Goal: Task Accomplishment & Management: Complete application form

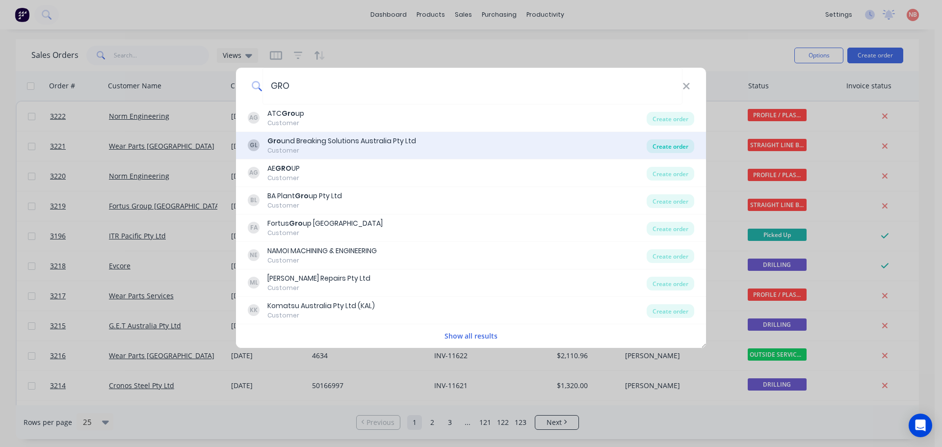
type input "GRO"
click at [664, 148] on div "Create order" at bounding box center [670, 146] width 48 height 14
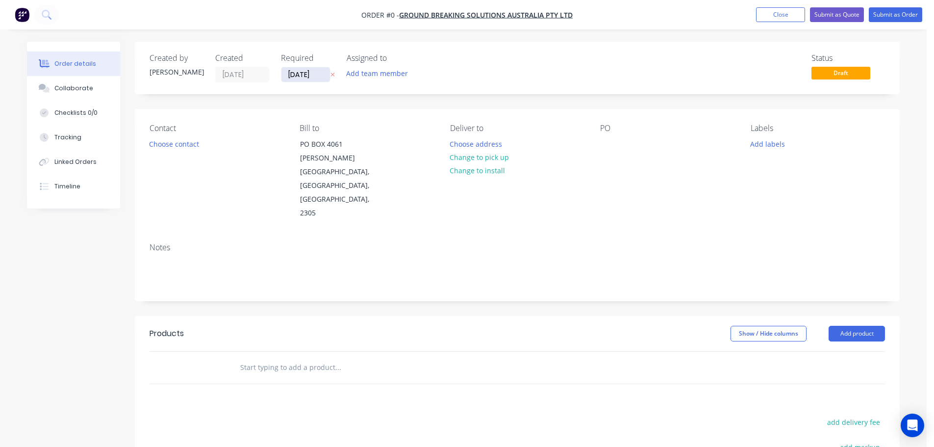
click at [291, 77] on input "[DATE]" at bounding box center [306, 74] width 49 height 15
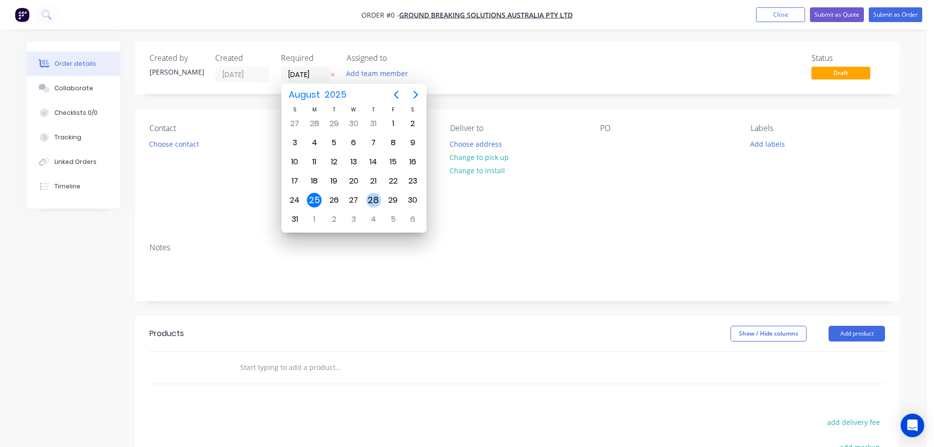
click at [379, 203] on div "28" at bounding box center [373, 200] width 15 height 15
type input "[DATE]"
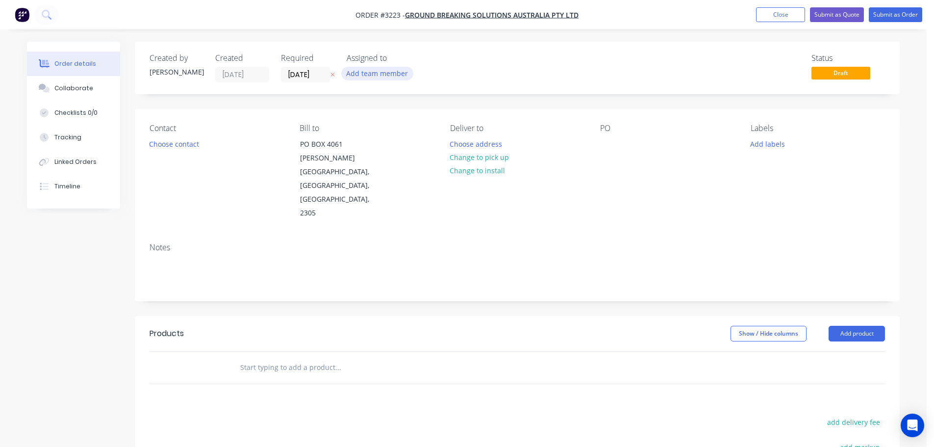
click at [389, 76] on button "Add team member" at bounding box center [377, 73] width 72 height 13
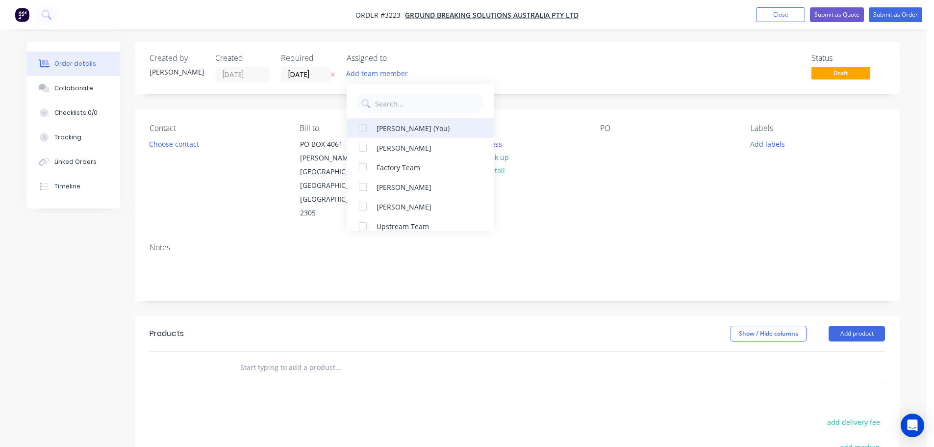
click at [404, 123] on div "[PERSON_NAME] (You)" at bounding box center [426, 128] width 98 height 10
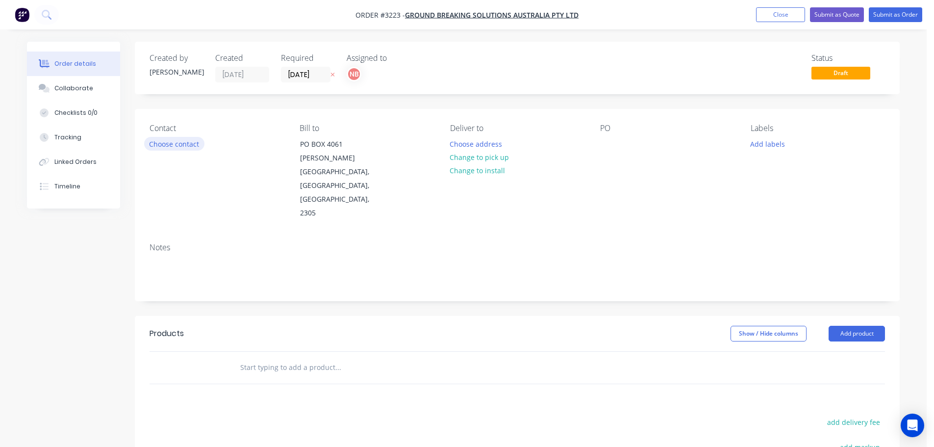
click at [194, 139] on button "Choose contact" at bounding box center [174, 143] width 60 height 13
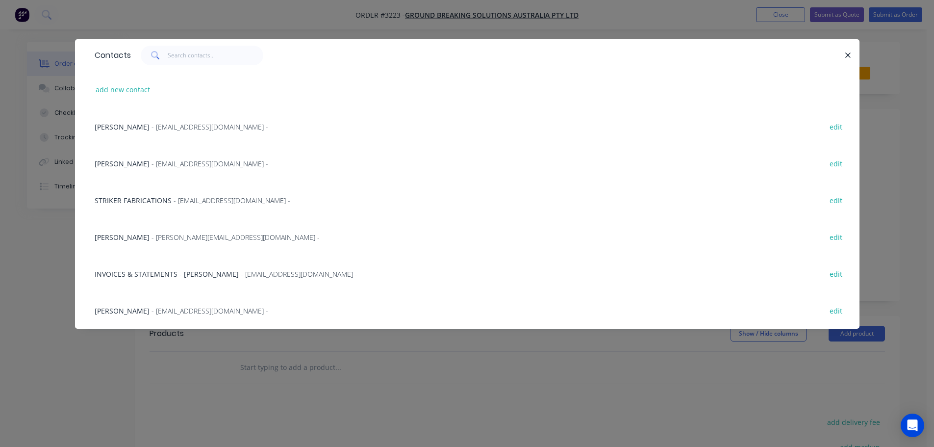
click at [186, 118] on div "[PERSON_NAME] - [EMAIL_ADDRESS][DOMAIN_NAME] - edit" at bounding box center [467, 126] width 755 height 37
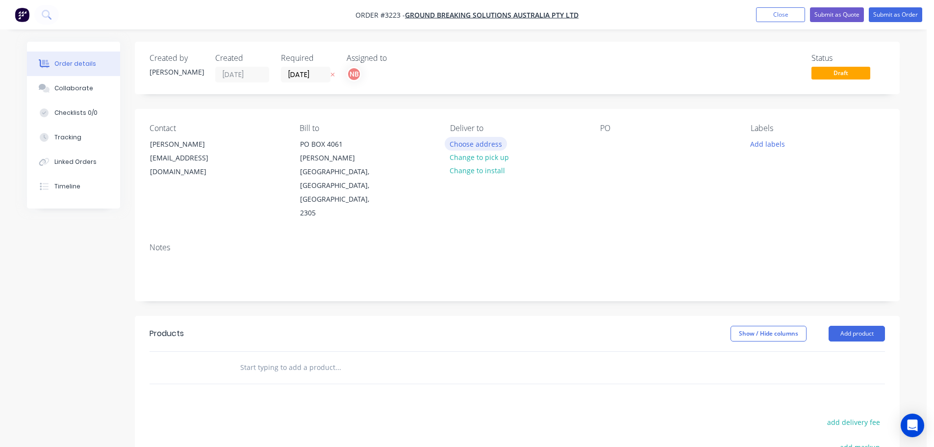
click at [488, 143] on button "Choose address" at bounding box center [476, 143] width 63 height 13
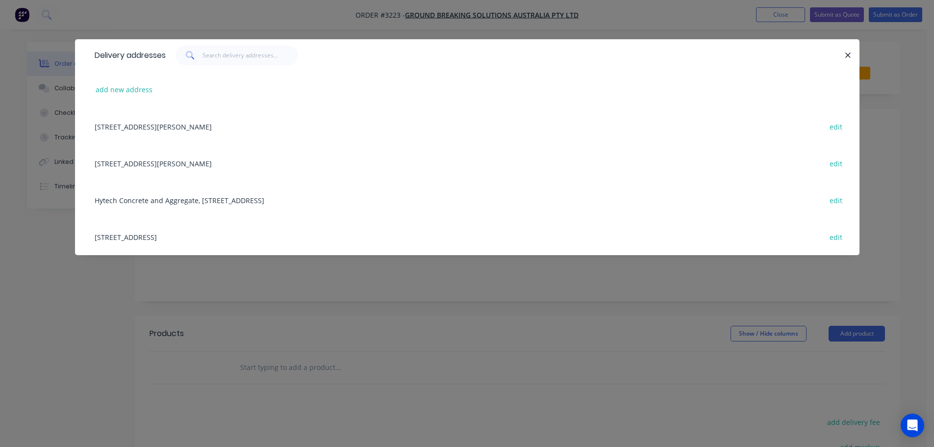
click at [143, 246] on div "[STREET_ADDRESS] edit" at bounding box center [467, 236] width 755 height 37
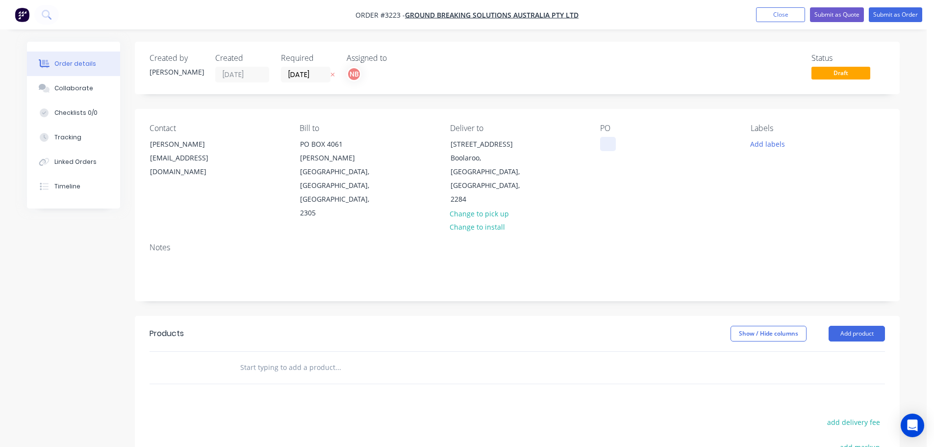
click at [604, 145] on div at bounding box center [608, 144] width 16 height 14
click at [772, 142] on button "Add labels" at bounding box center [767, 143] width 45 height 13
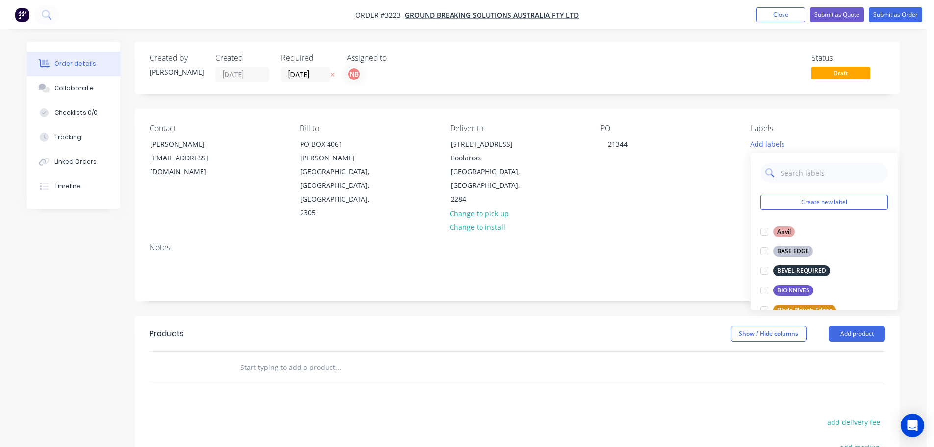
click at [792, 173] on input "text" at bounding box center [832, 173] width 103 height 20
type input "end"
click at [795, 232] on div "End Bits" at bounding box center [788, 231] width 31 height 11
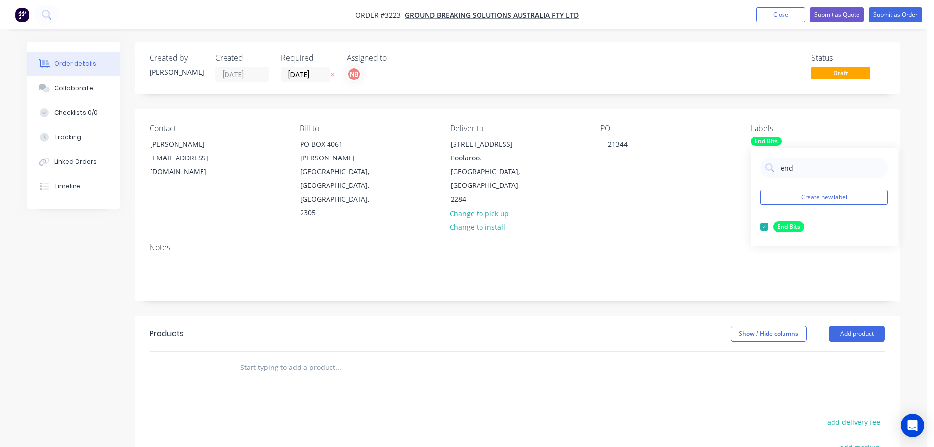
click at [694, 272] on div "Created by [PERSON_NAME] Created [DATE] Required [DATE] Assigned to NB Status D…" at bounding box center [517, 331] width 765 height 578
click at [858, 326] on button "Add product" at bounding box center [857, 334] width 56 height 16
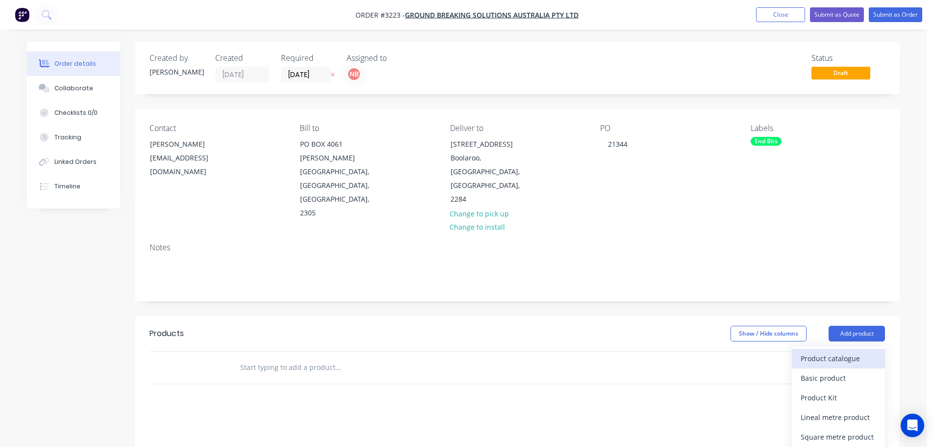
click at [838, 351] on div "Product catalogue" at bounding box center [839, 358] width 76 height 14
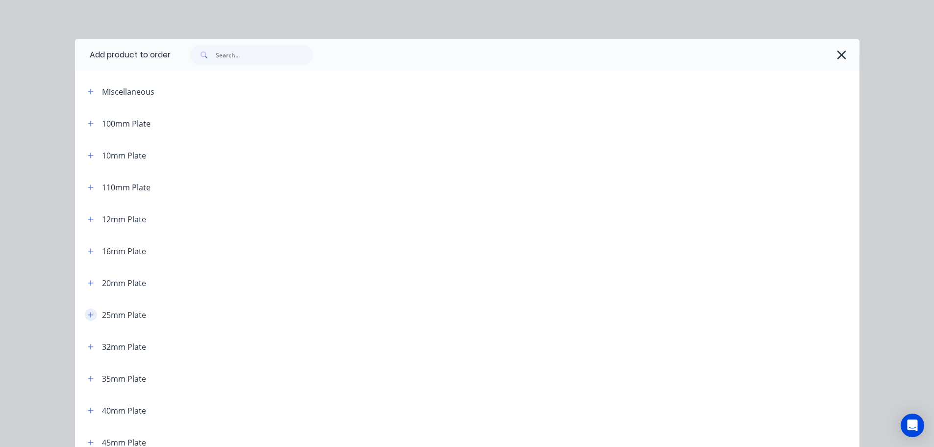
click at [88, 316] on icon "button" at bounding box center [90, 314] width 5 height 5
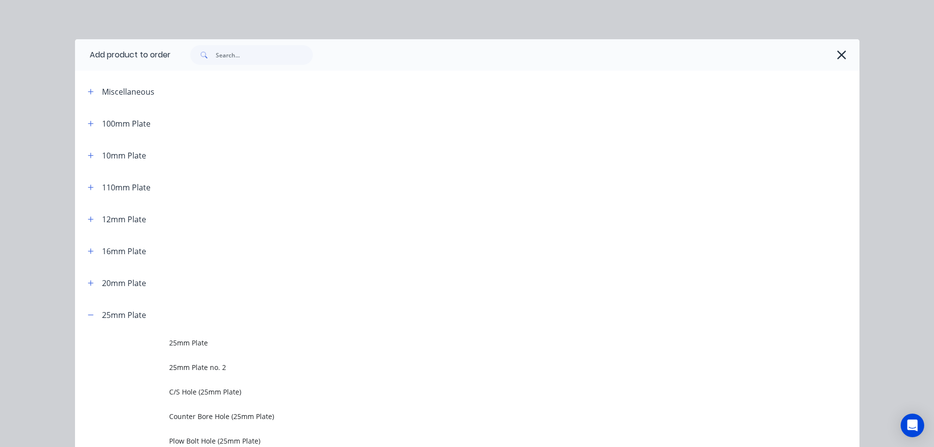
click at [170, 337] on td "25mm Plate" at bounding box center [514, 343] width 691 height 25
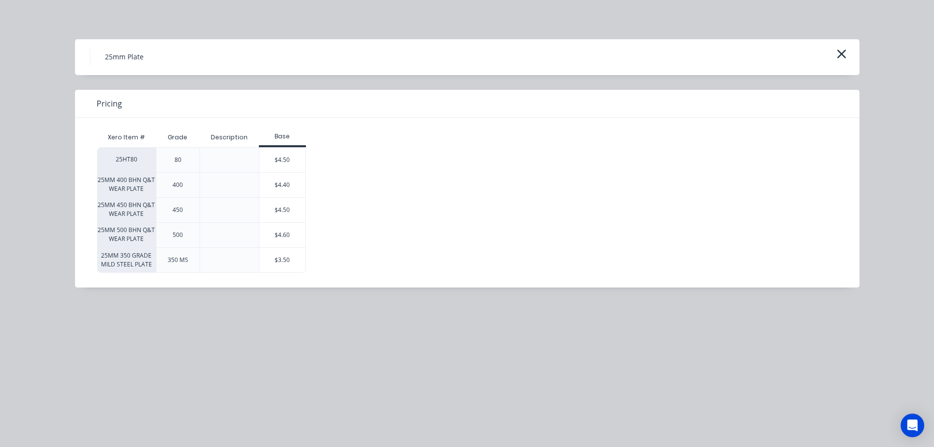
drag, startPoint x: 279, startPoint y: 229, endPoint x: 278, endPoint y: 234, distance: 5.9
click at [279, 228] on div "$4.60" at bounding box center [282, 235] width 46 height 25
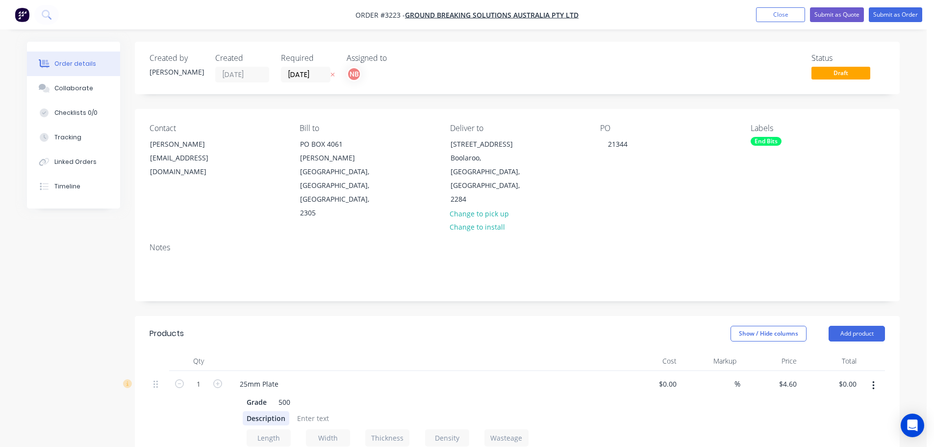
click at [258, 411] on div "Description" at bounding box center [266, 418] width 47 height 14
click at [196, 376] on div "1" at bounding box center [199, 383] width 26 height 15
click at [199, 377] on input "1" at bounding box center [199, 384] width 26 height 15
type input "w"
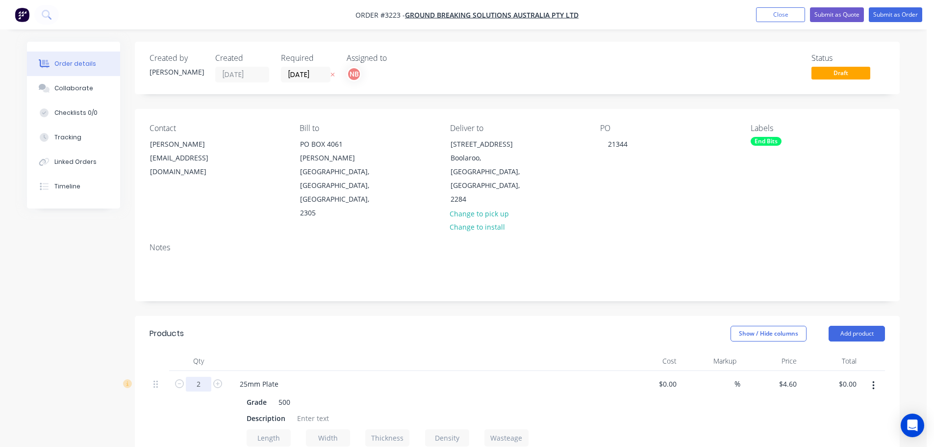
type input "2"
click at [267, 316] on header "Products Show / Hide columns Add product" at bounding box center [517, 333] width 765 height 35
click at [264, 411] on div "Description" at bounding box center [266, 418] width 47 height 14
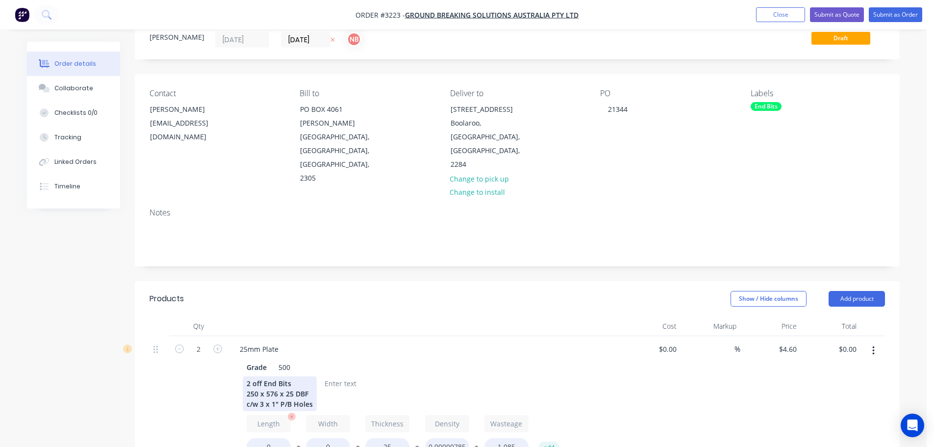
scroll to position [49, 0]
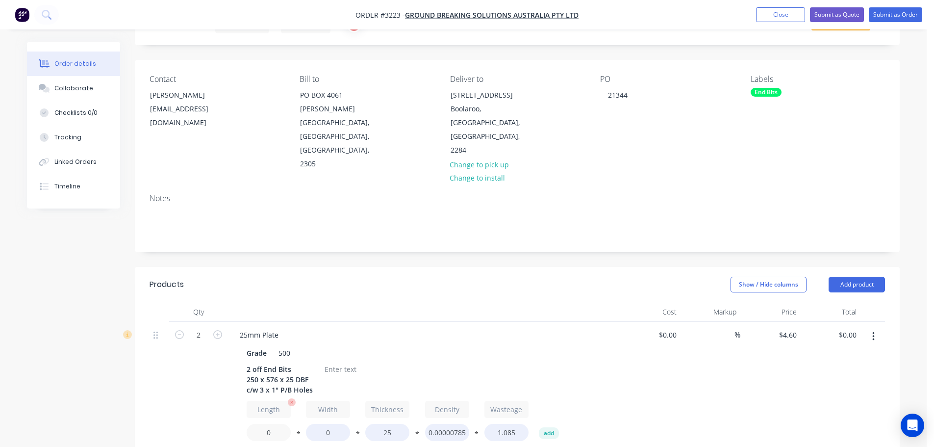
click at [261, 424] on input "0" at bounding box center [269, 432] width 44 height 17
type input "250"
click at [324, 424] on input "0" at bounding box center [328, 432] width 44 height 17
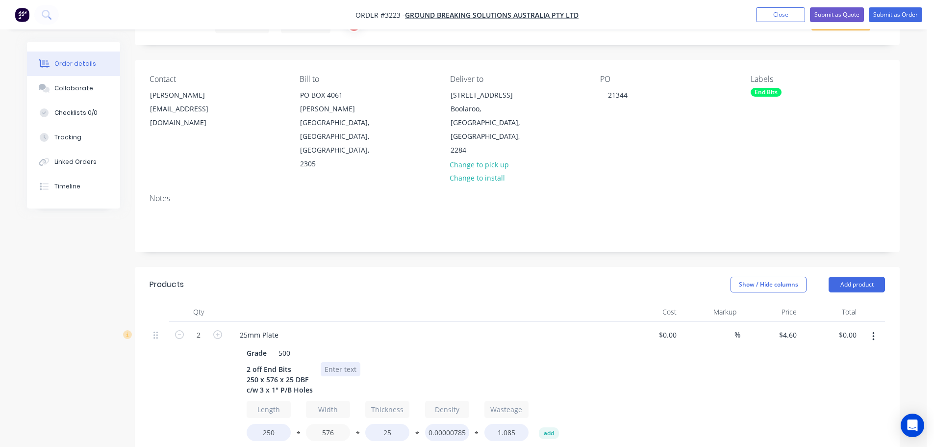
type input "576"
type input "$285.20"
click at [347, 362] on div at bounding box center [341, 369] width 40 height 14
click at [348, 362] on div at bounding box center [341, 369] width 40 height 14
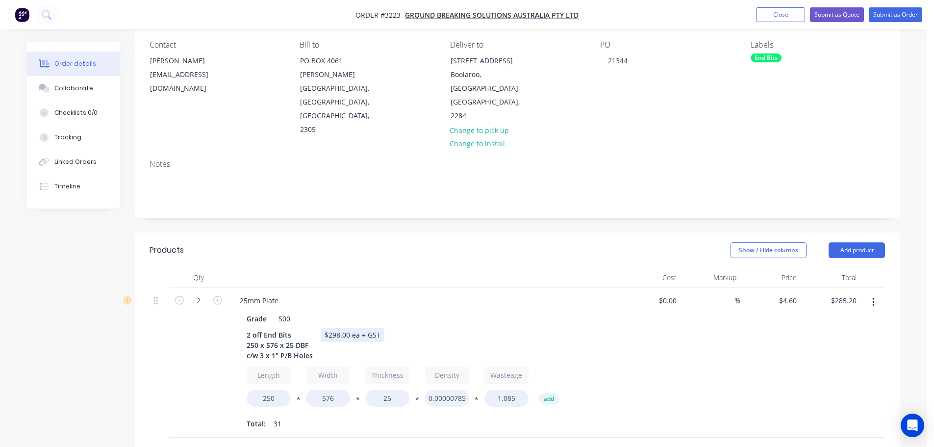
scroll to position [98, 0]
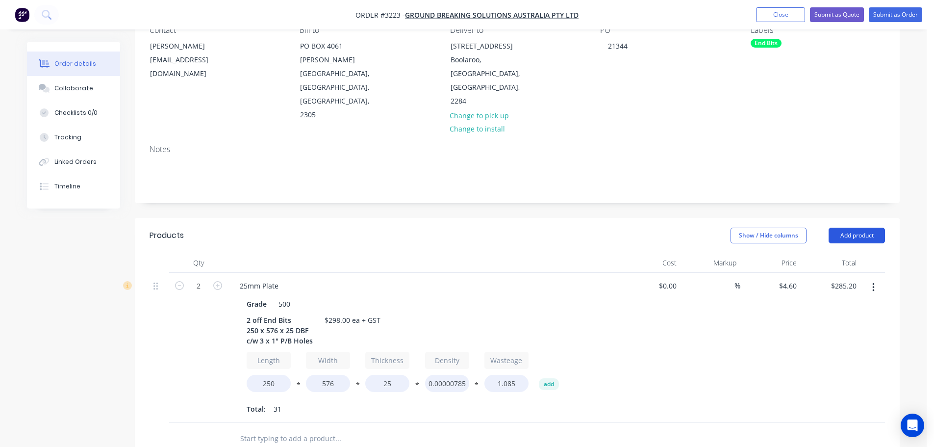
click at [843, 228] on button "Add product" at bounding box center [857, 236] width 56 height 16
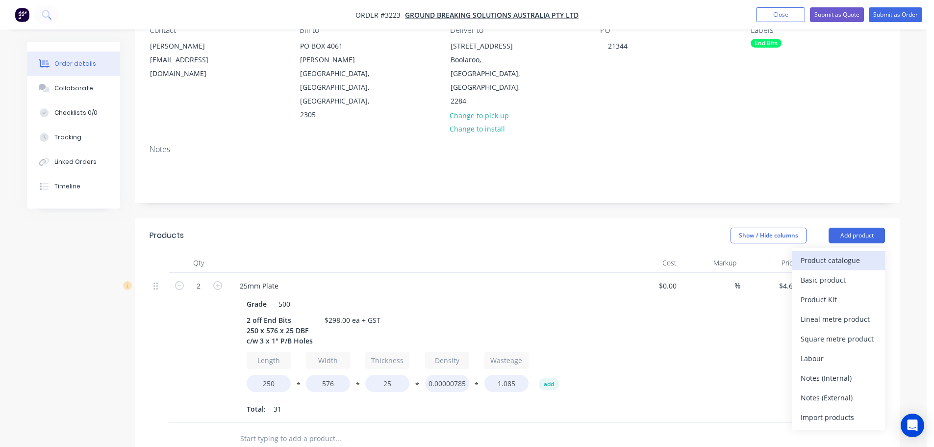
click at [833, 253] on div "Product catalogue" at bounding box center [839, 260] width 76 height 14
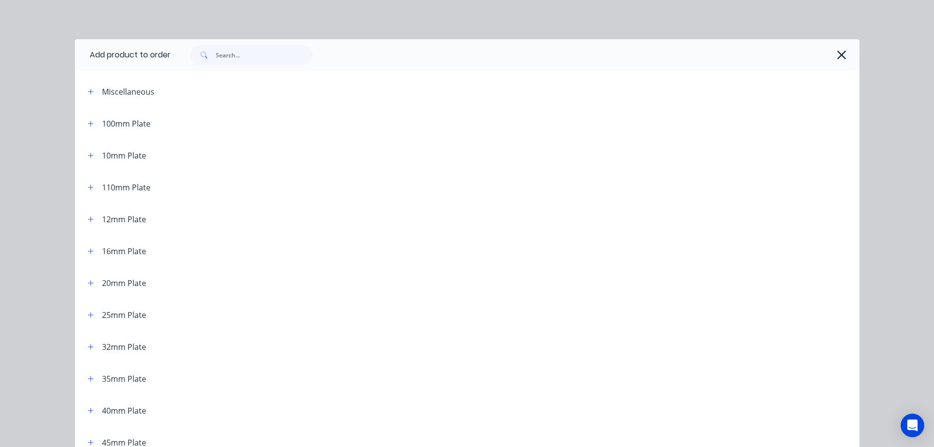
scroll to position [49, 0]
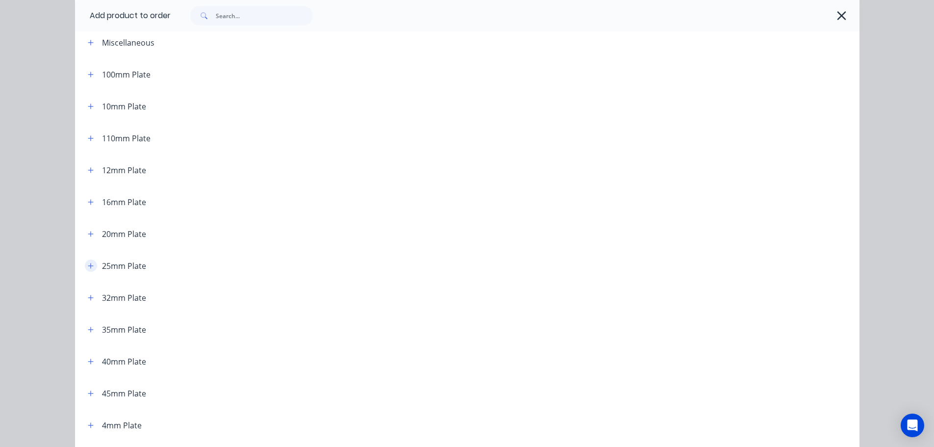
click at [90, 264] on icon "button" at bounding box center [91, 265] width 6 height 7
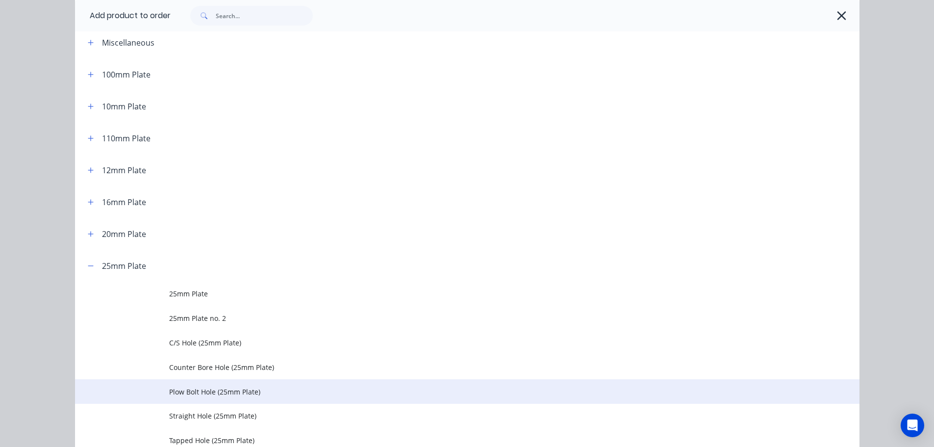
click at [211, 387] on span "Plow Bolt Hole (25mm Plate)" at bounding box center [445, 391] width 552 height 10
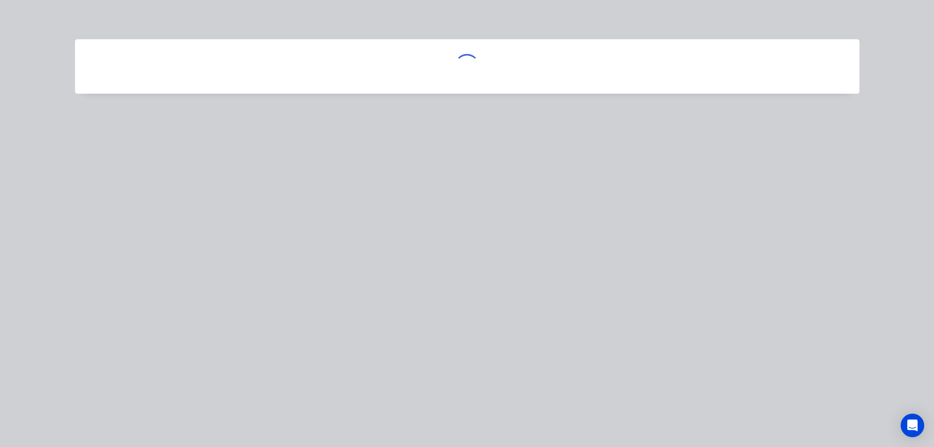
scroll to position [0, 0]
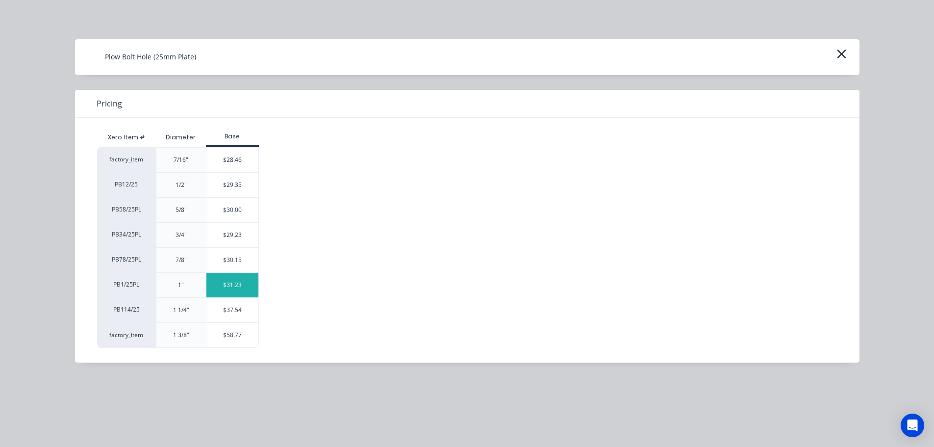
click at [227, 294] on div "$31.23" at bounding box center [232, 285] width 52 height 25
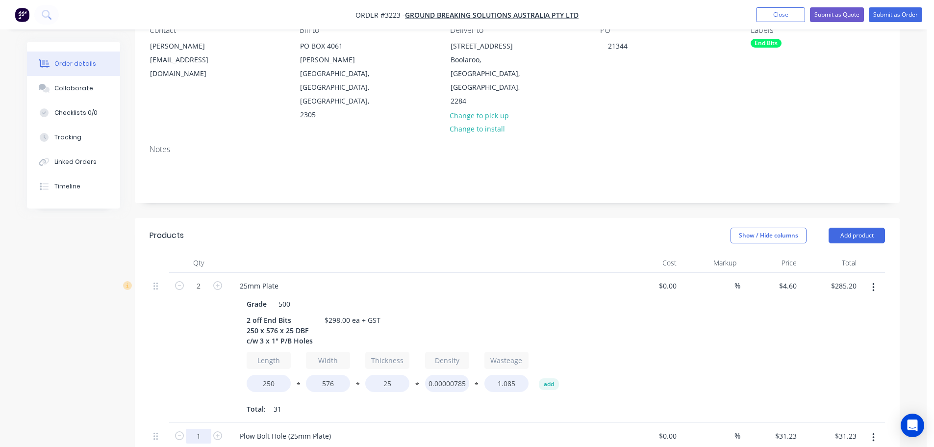
click at [203, 293] on input "1" at bounding box center [199, 286] width 26 height 15
type input "6"
click at [154, 306] on div at bounding box center [160, 348] width 20 height 150
type input "$187.38"
click at [874, 228] on button "Add product" at bounding box center [857, 236] width 56 height 16
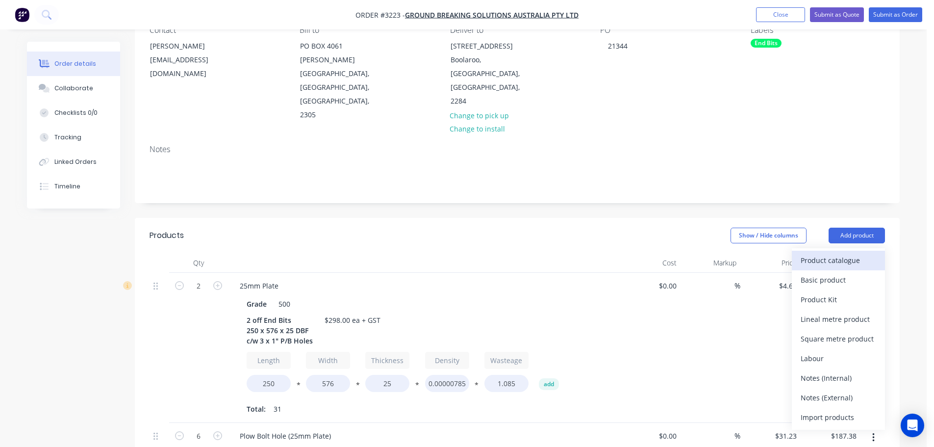
click at [846, 253] on div "Product catalogue" at bounding box center [839, 260] width 76 height 14
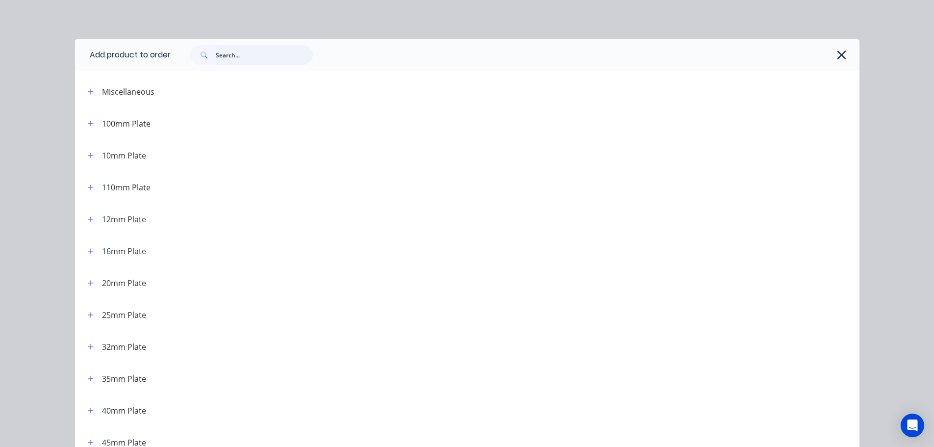
click at [259, 51] on input "text" at bounding box center [264, 55] width 97 height 20
type input "a"
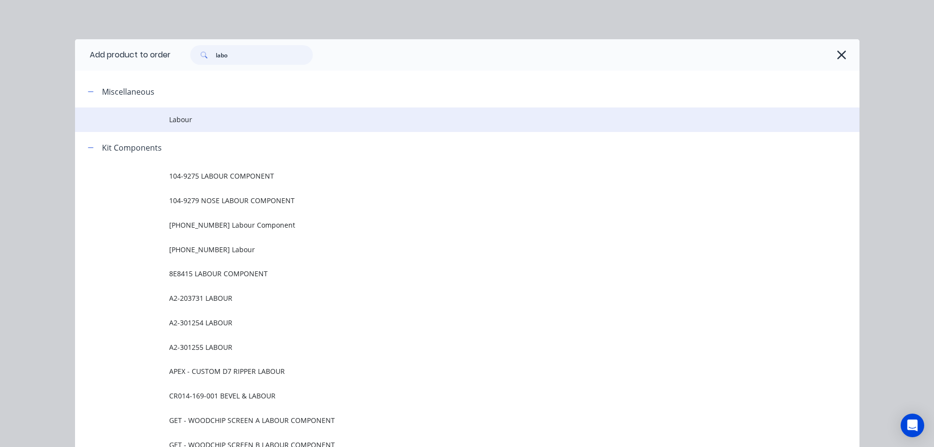
type input "labo"
click at [200, 118] on span "Labour" at bounding box center [445, 119] width 552 height 10
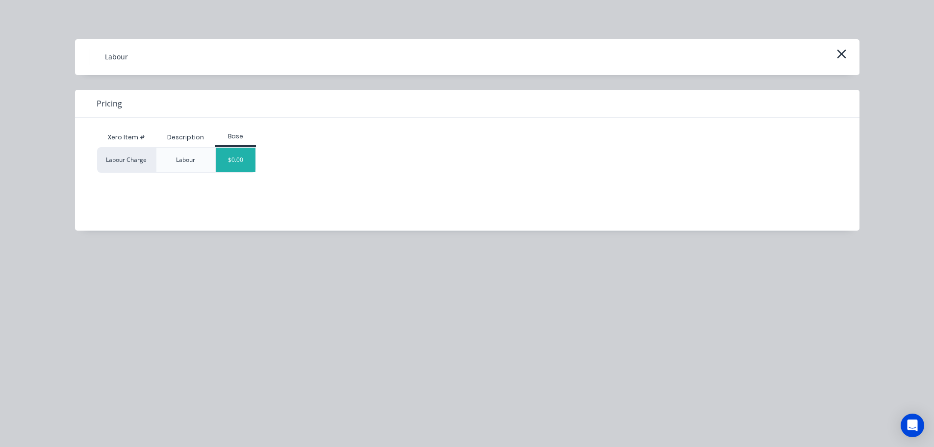
click at [233, 161] on div "$0.00" at bounding box center [236, 160] width 40 height 25
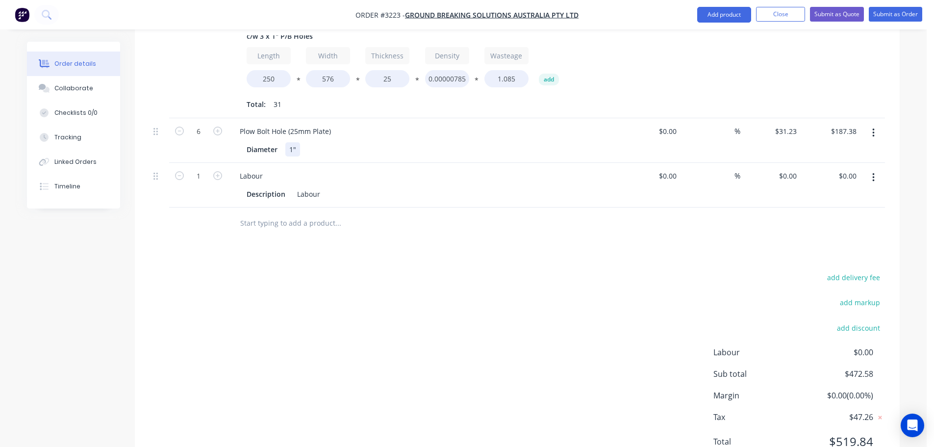
scroll to position [404, 0]
click at [782, 161] on div "0 $0.00" at bounding box center [771, 183] width 60 height 45
type input "$123.42"
click at [630, 269] on div "add delivery fee add markup add discount Labour $0.00 Sub total $596.00 Margin …" at bounding box center [518, 363] width 736 height 189
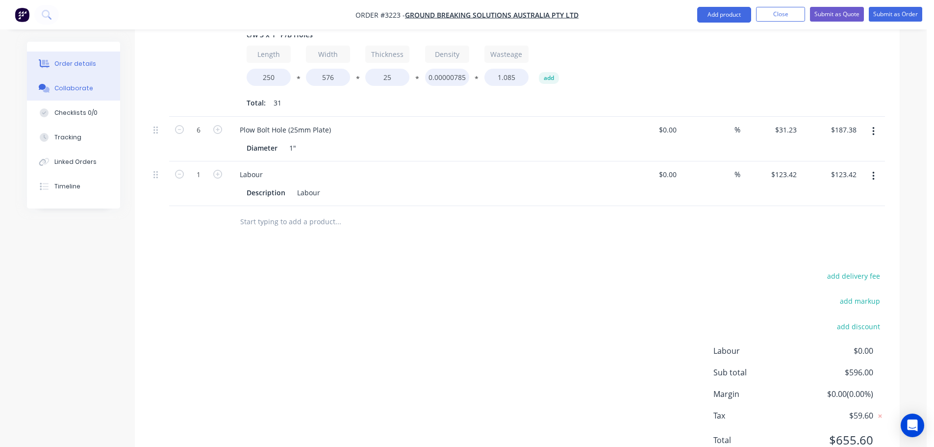
click at [81, 84] on div "Collaborate" at bounding box center [73, 88] width 39 height 9
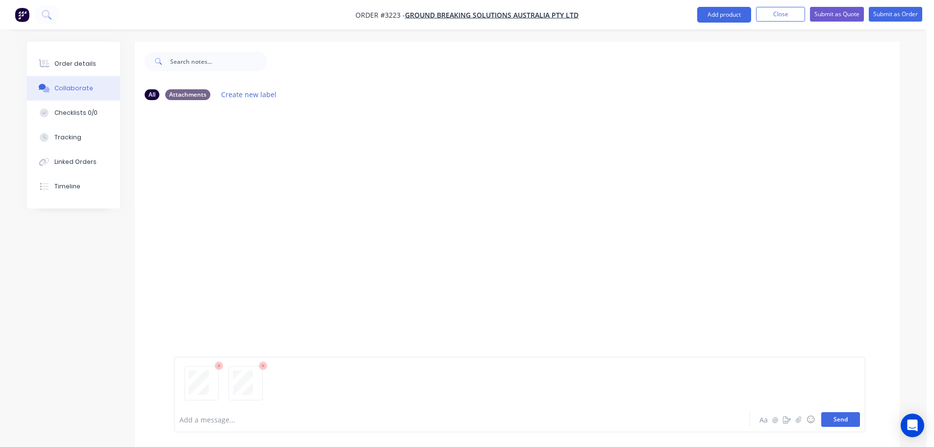
click at [824, 422] on button "Send" at bounding box center [841, 419] width 39 height 15
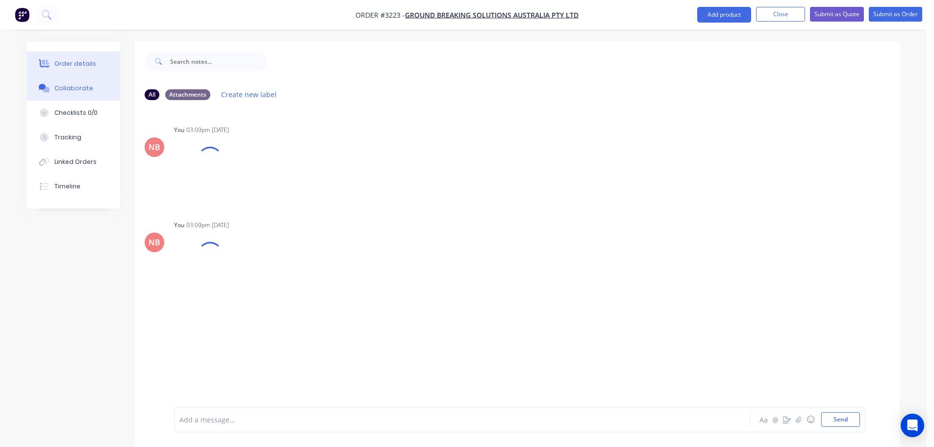
click at [64, 64] on div "Order details" at bounding box center [75, 63] width 42 height 9
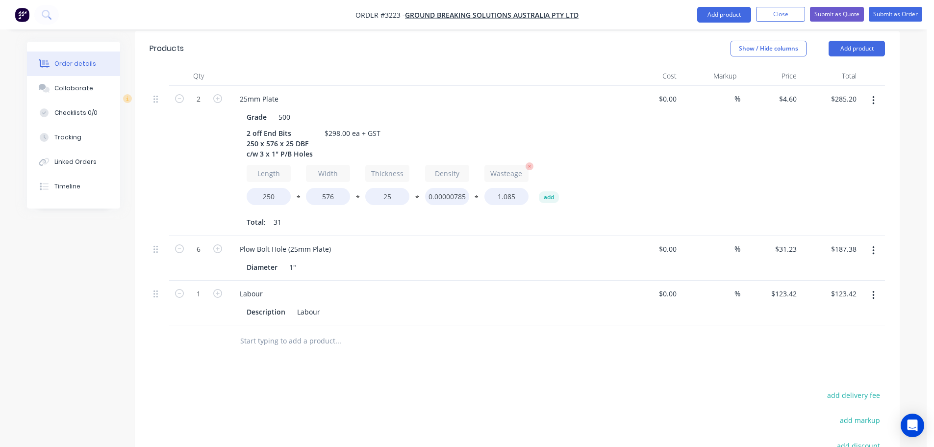
scroll to position [294, 0]
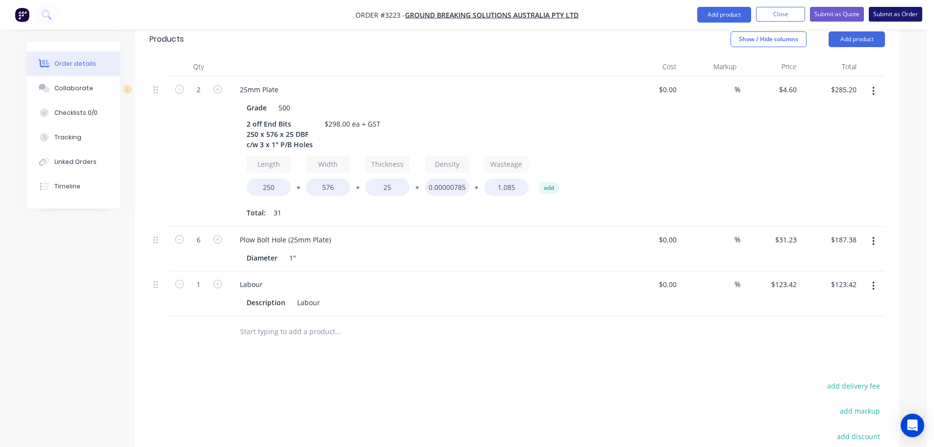
click at [897, 15] on button "Submit as Order" at bounding box center [895, 14] width 53 height 15
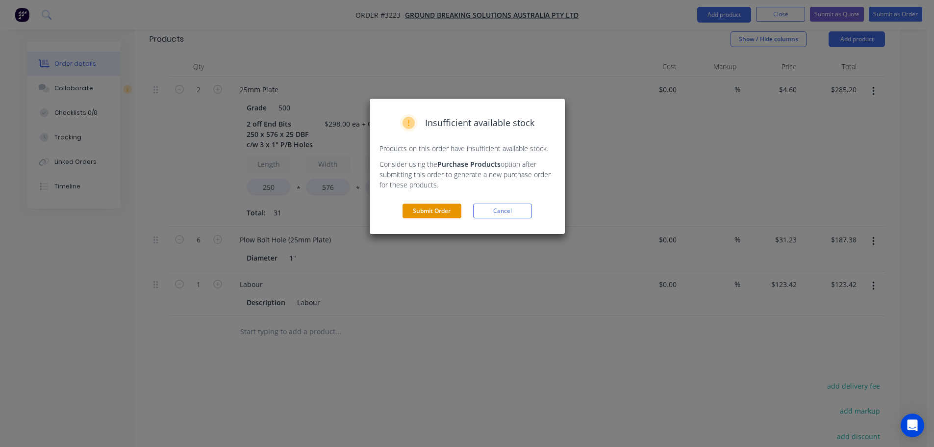
click at [431, 208] on button "Submit Order" at bounding box center [432, 211] width 59 height 15
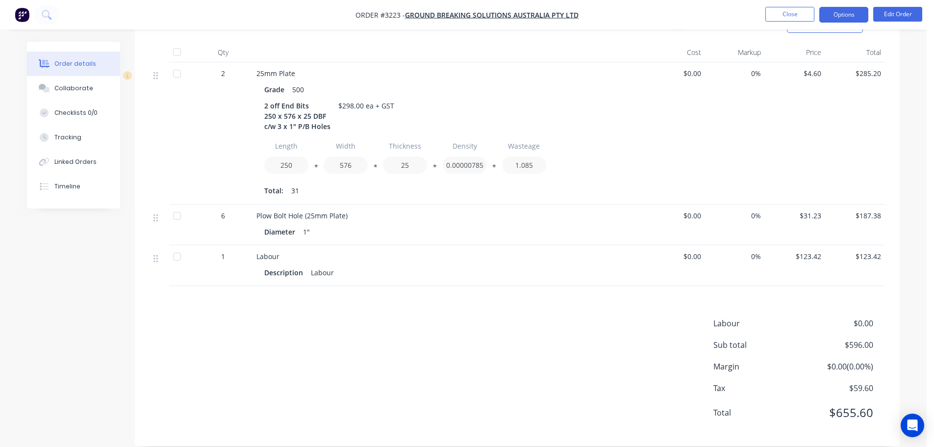
click at [836, 12] on button "Options" at bounding box center [844, 15] width 49 height 16
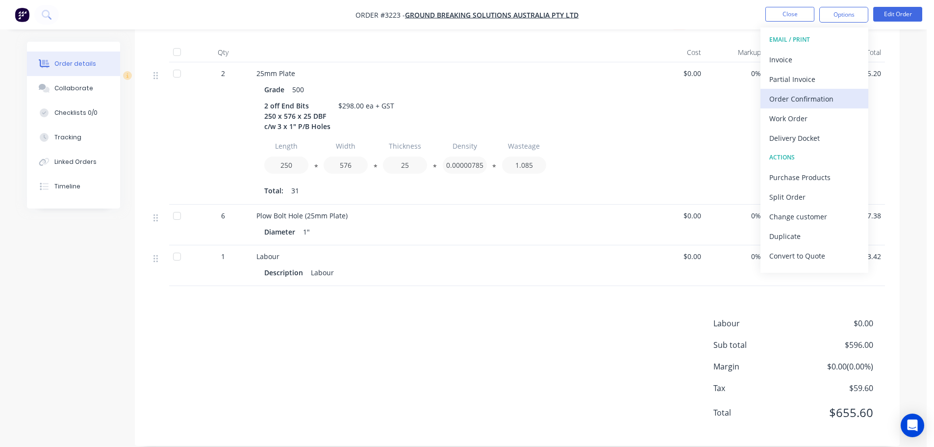
click at [795, 92] on div "Order Confirmation" at bounding box center [815, 99] width 90 height 14
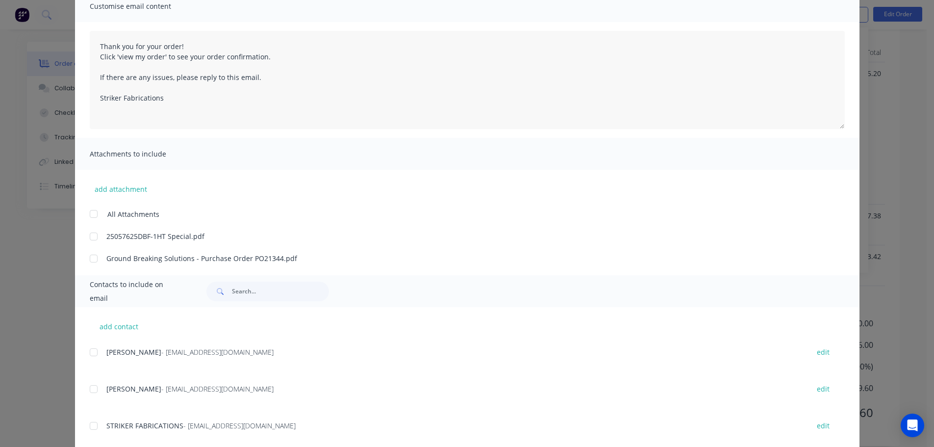
scroll to position [98, 0]
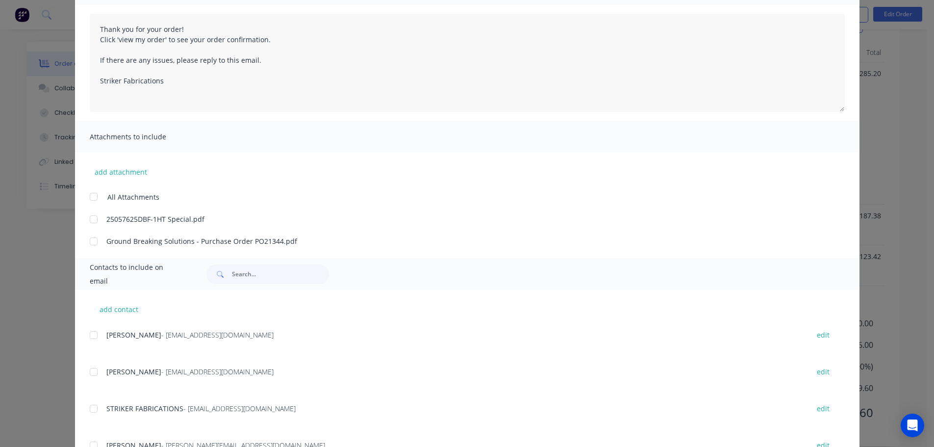
click at [85, 333] on div "add contact [PERSON_NAME] - [EMAIL_ADDRESS][DOMAIN_NAME] edit [PERSON_NAME] - […" at bounding box center [467, 419] width 785 height 259
drag, startPoint x: 88, startPoint y: 337, endPoint x: 136, endPoint y: 330, distance: 48.7
click at [88, 337] on div at bounding box center [94, 335] width 20 height 20
type textarea "Thank you for your order! Click 'view my order' to see your order confirmation.…"
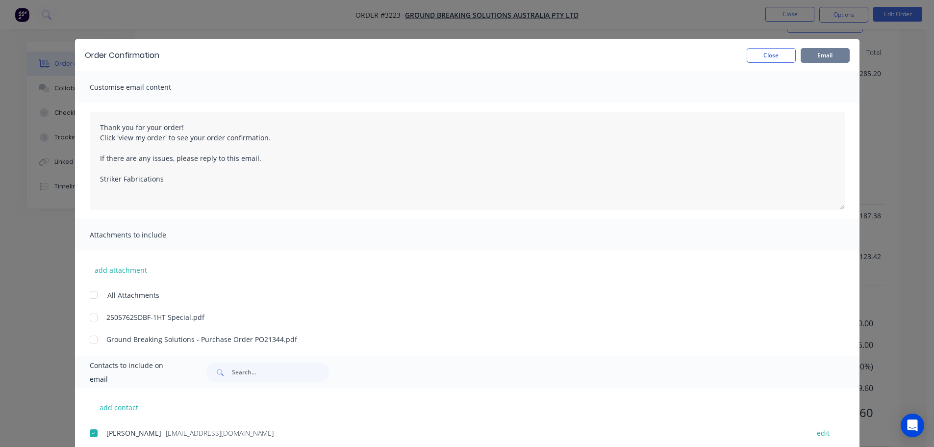
click at [824, 49] on button "Email" at bounding box center [825, 55] width 49 height 15
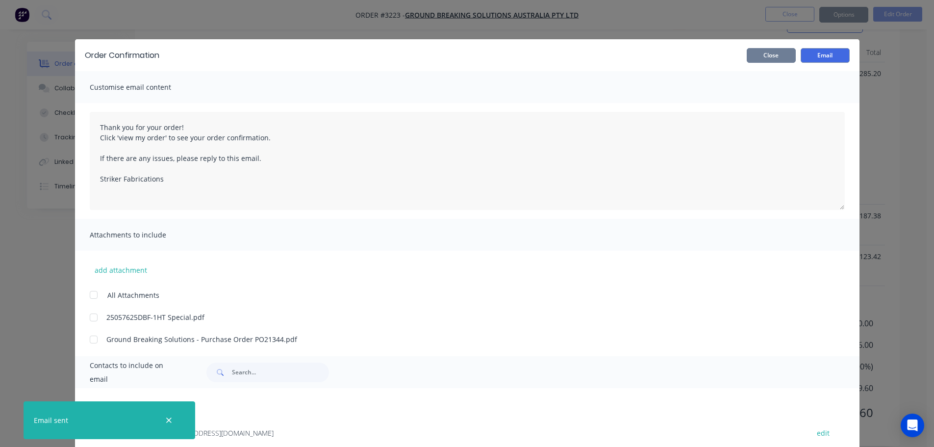
click at [760, 54] on button "Close" at bounding box center [771, 55] width 49 height 15
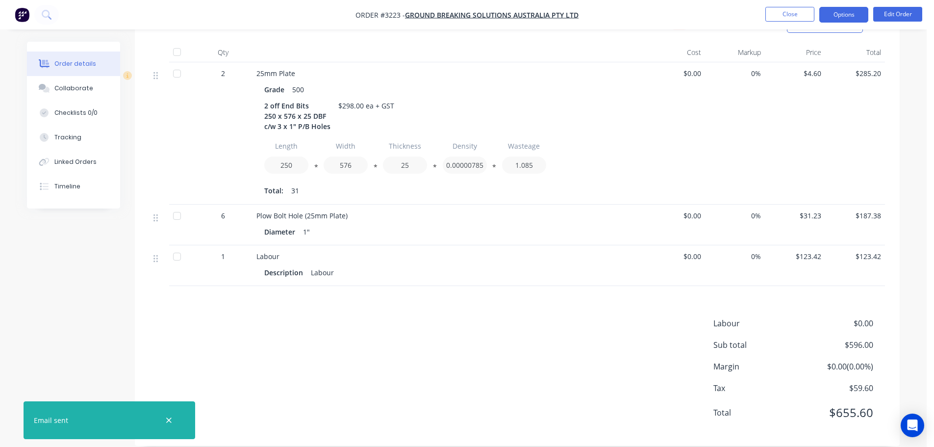
click at [827, 15] on button "Options" at bounding box center [844, 15] width 49 height 16
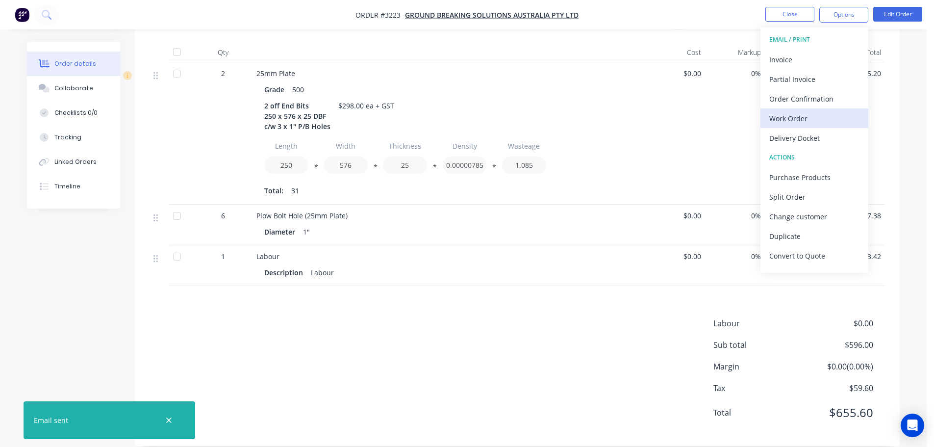
click at [801, 120] on div "Work Order" at bounding box center [815, 118] width 90 height 14
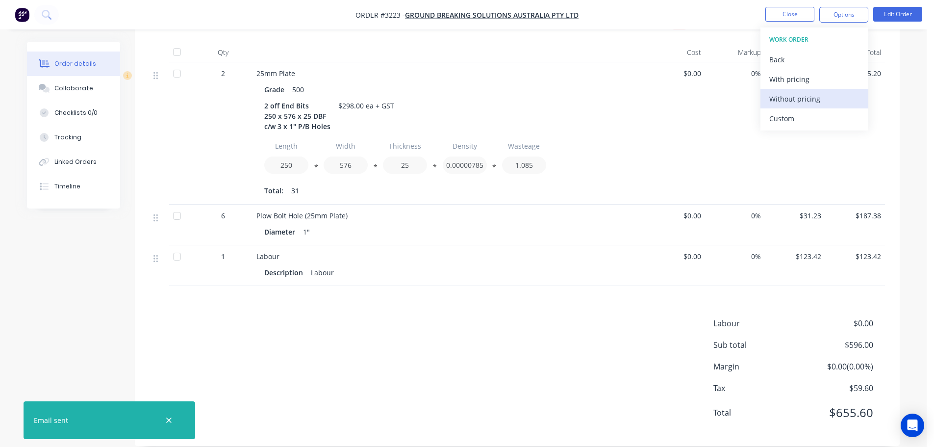
drag, startPoint x: 801, startPoint y: 120, endPoint x: 797, endPoint y: 100, distance: 21.0
click at [801, 119] on div "Custom" at bounding box center [815, 118] width 90 height 14
click at [797, 100] on div "Without pricing" at bounding box center [815, 99] width 90 height 14
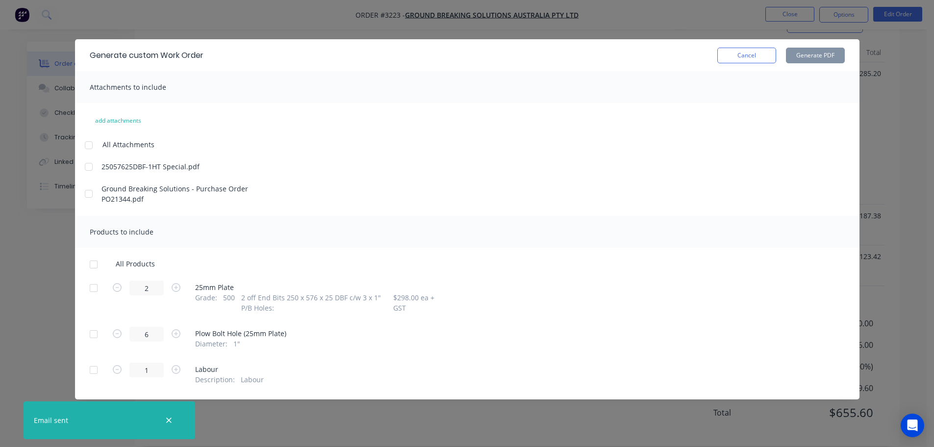
click at [89, 289] on div at bounding box center [94, 288] width 20 height 20
click at [801, 58] on button "Generate PDF" at bounding box center [815, 56] width 59 height 16
click at [760, 55] on button "Cancel" at bounding box center [747, 56] width 59 height 16
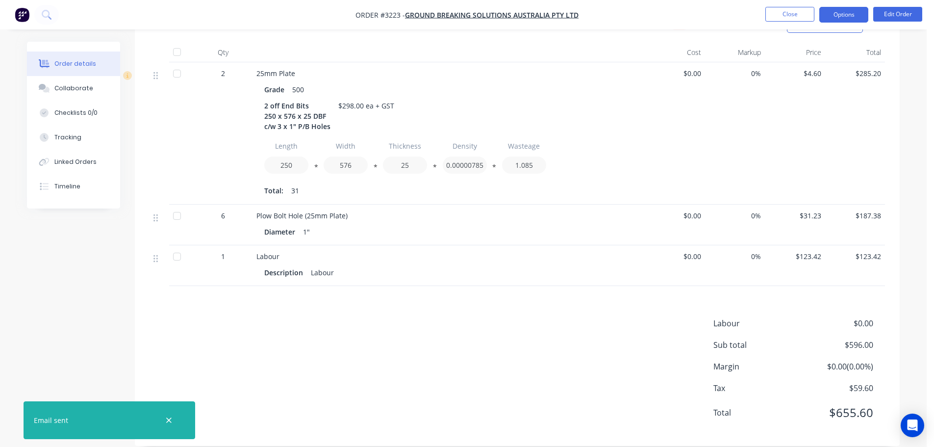
click at [836, 7] on button "Options" at bounding box center [844, 15] width 49 height 16
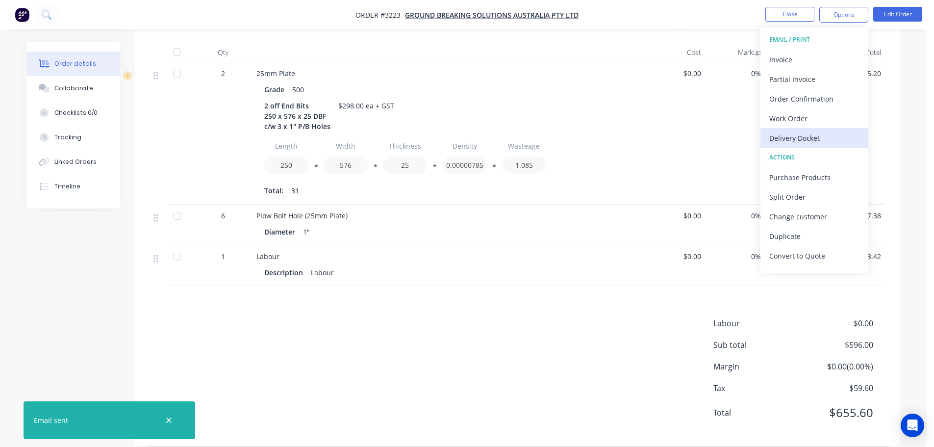
click at [800, 135] on div "Delivery Docket" at bounding box center [815, 138] width 90 height 14
drag, startPoint x: 797, startPoint y: 120, endPoint x: 795, endPoint y: 111, distance: 9.2
click at [797, 116] on div "Custom" at bounding box center [815, 118] width 90 height 14
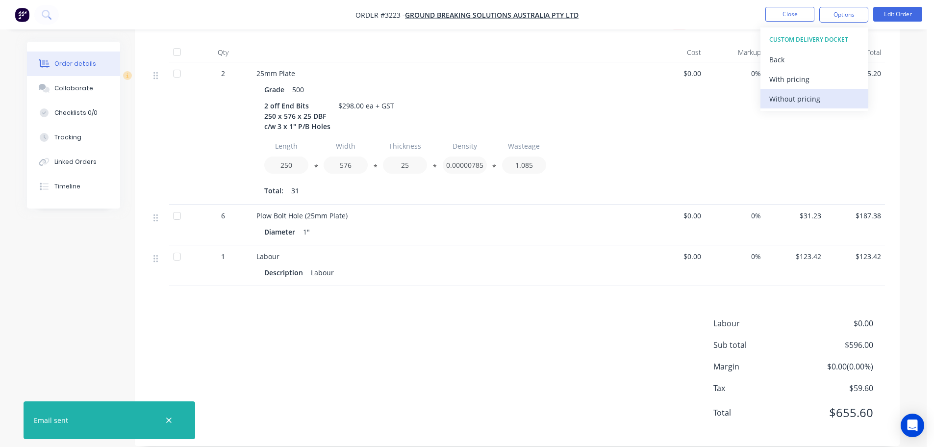
click at [794, 101] on div "Without pricing" at bounding box center [815, 99] width 90 height 14
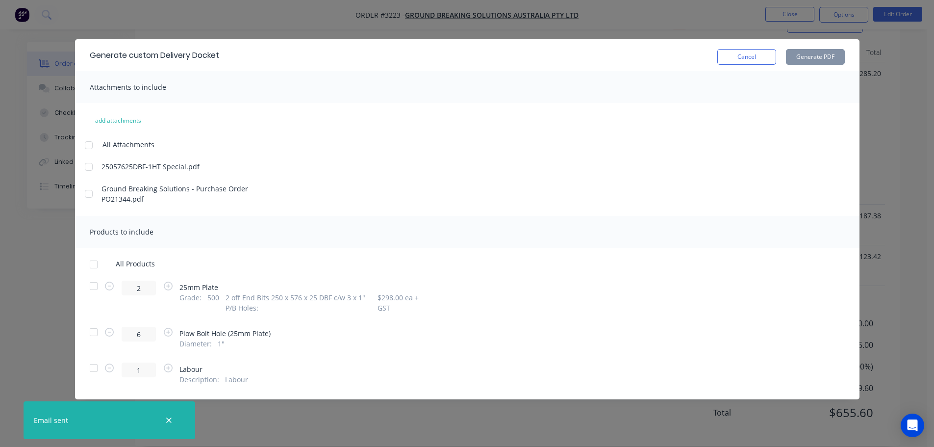
click at [95, 285] on div at bounding box center [94, 286] width 20 height 20
click at [825, 54] on button "Generate PDF" at bounding box center [815, 57] width 59 height 16
click at [762, 59] on button "Cancel" at bounding box center [747, 57] width 59 height 16
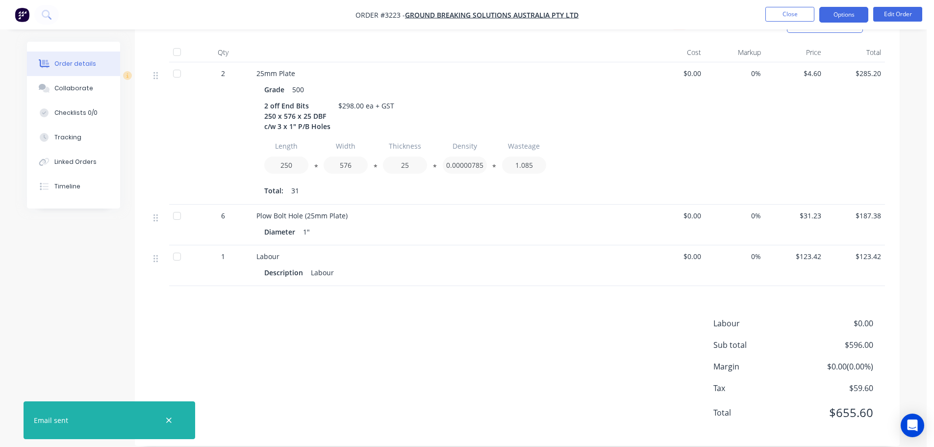
click at [820, 15] on button "Options" at bounding box center [844, 15] width 49 height 16
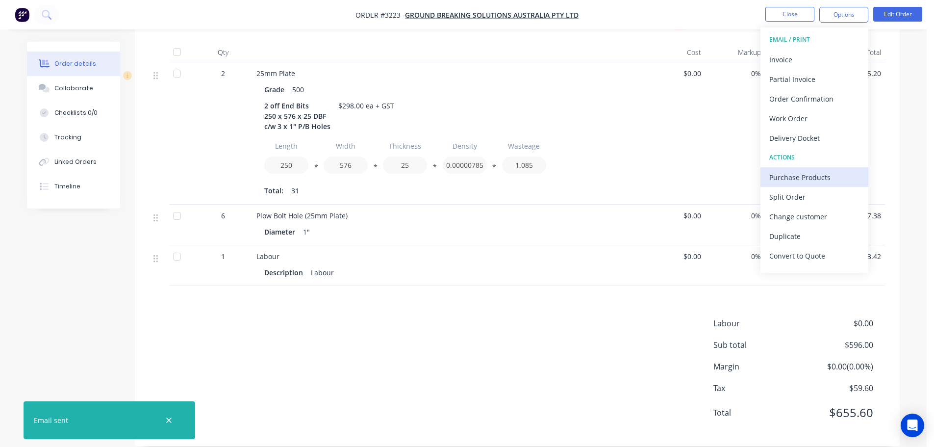
click at [792, 174] on div "Purchase Products" at bounding box center [815, 177] width 90 height 14
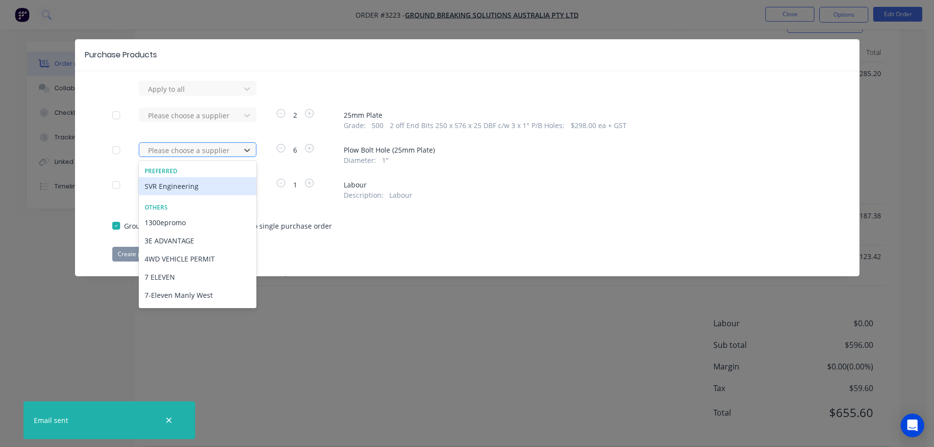
click at [213, 145] on div at bounding box center [191, 150] width 88 height 12
click at [190, 187] on div "SVR Engineering" at bounding box center [198, 186] width 118 height 18
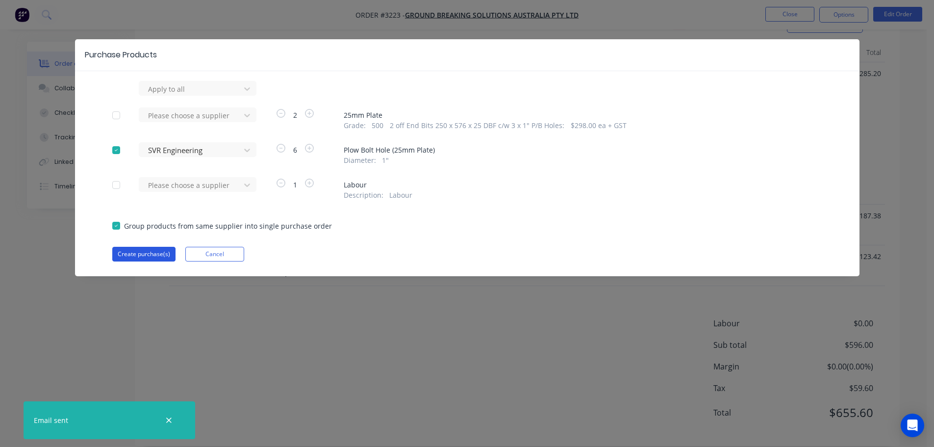
click at [162, 254] on button "Create purchase(s)" at bounding box center [143, 254] width 63 height 15
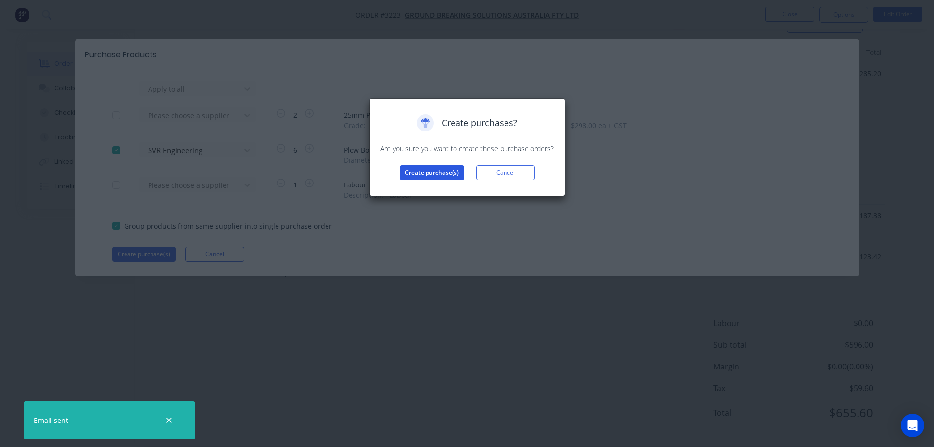
click at [410, 166] on button "Create purchase(s)" at bounding box center [432, 172] width 65 height 15
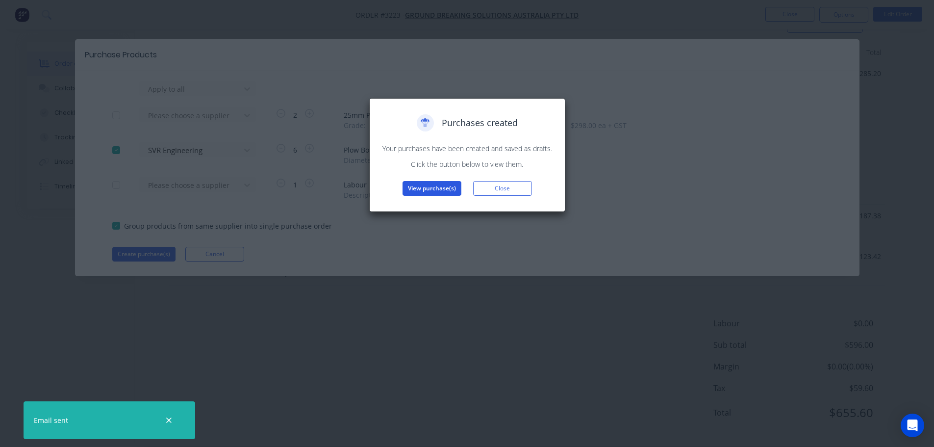
click at [416, 185] on button "View purchase(s)" at bounding box center [432, 188] width 59 height 15
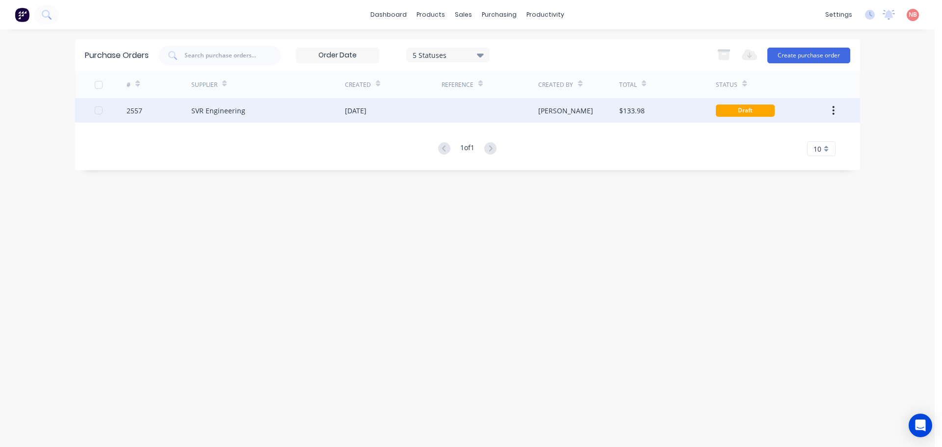
click at [401, 102] on div "[DATE]" at bounding box center [393, 110] width 97 height 25
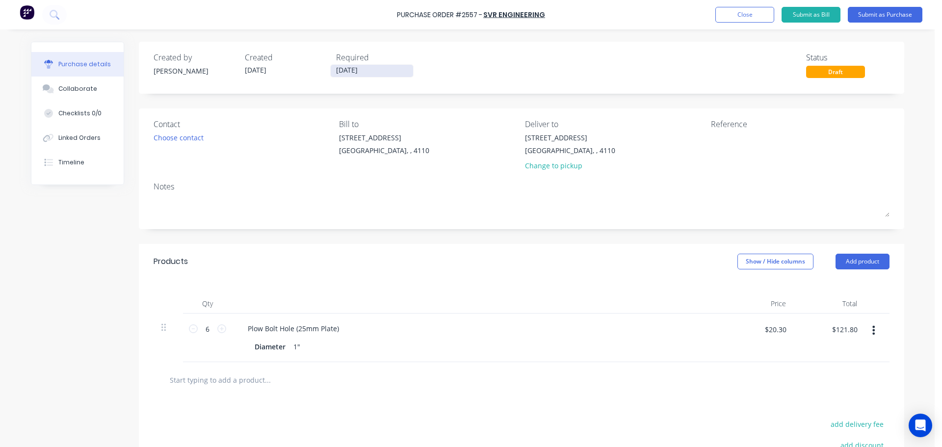
click at [383, 70] on input "[DATE]" at bounding box center [372, 71] width 82 height 12
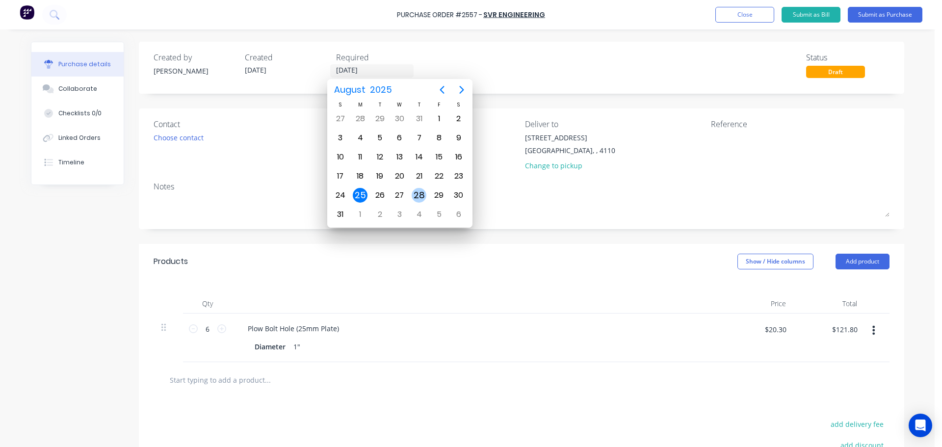
click at [418, 194] on div "28" at bounding box center [418, 195] width 15 height 15
type input "[DATE]"
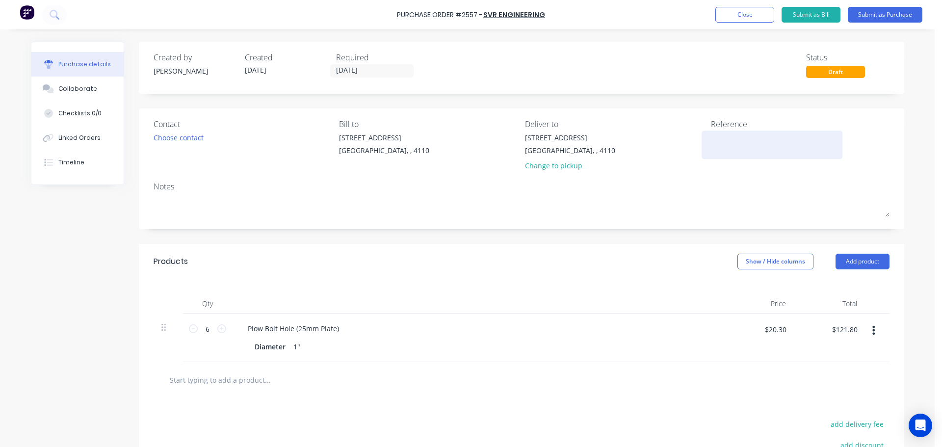
click at [719, 142] on textarea at bounding box center [772, 143] width 123 height 22
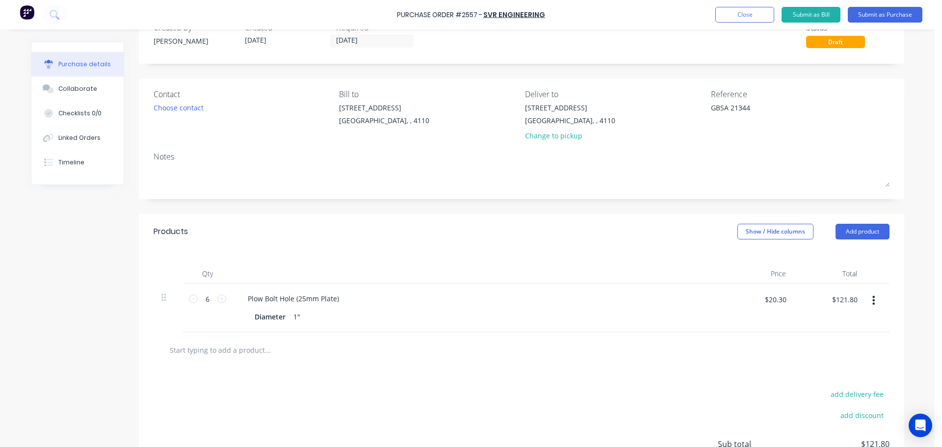
scroll to position [122, 0]
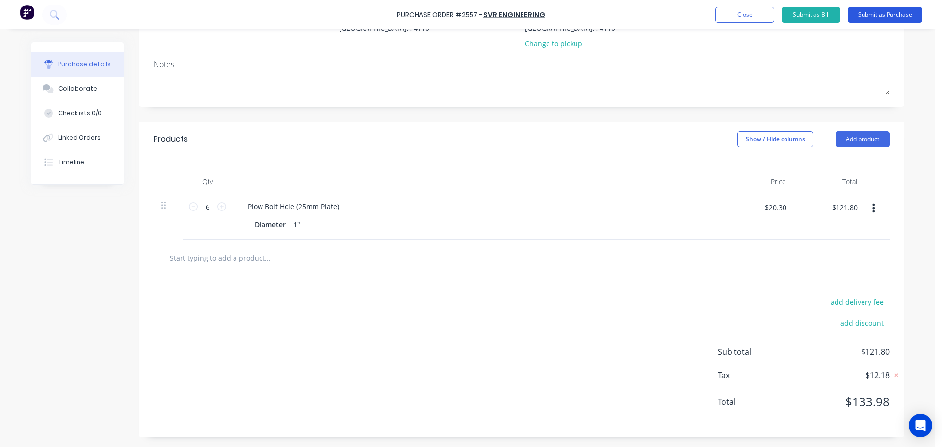
type textarea "GBSA 21344"
type textarea "x"
type textarea "GBSA 21344"
click at [861, 10] on button "Submit as Purchase" at bounding box center [885, 15] width 75 height 16
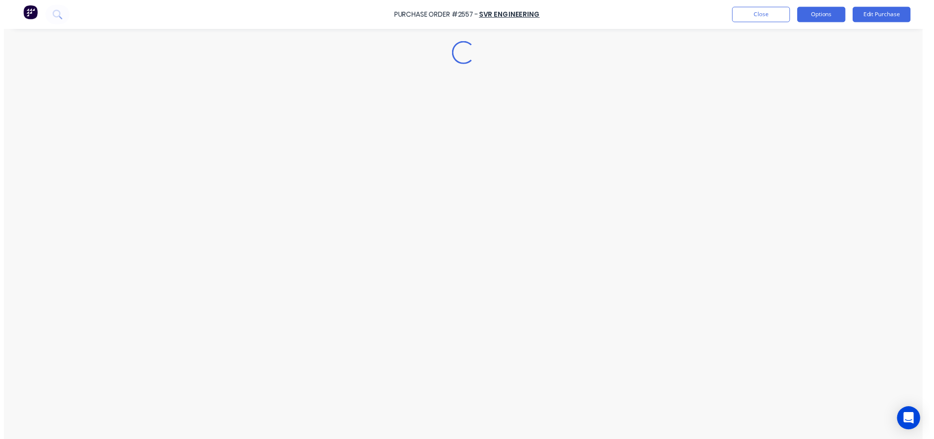
scroll to position [0, 0]
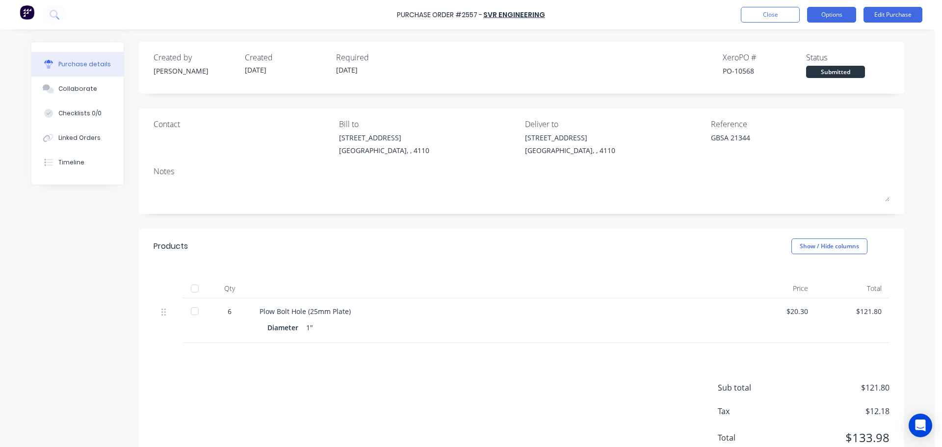
click at [822, 13] on button "Options" at bounding box center [831, 15] width 49 height 16
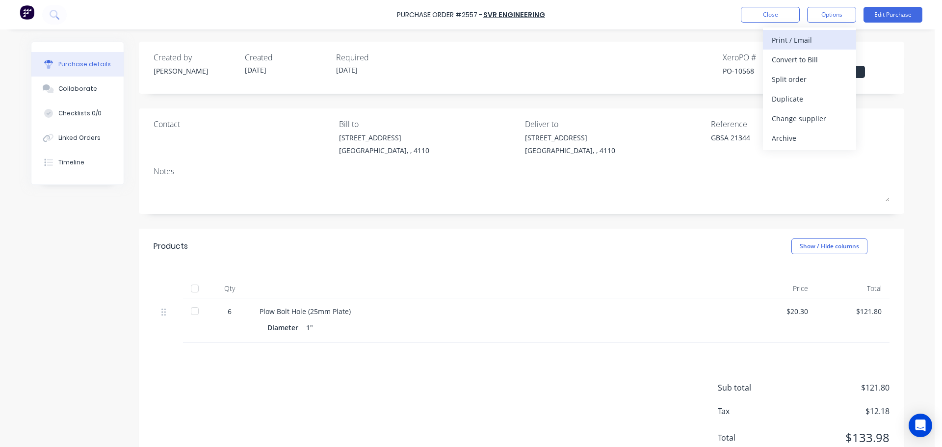
click at [809, 37] on div "Print / Email" at bounding box center [809, 40] width 76 height 14
click at [802, 61] on div "With pricing" at bounding box center [809, 59] width 76 height 14
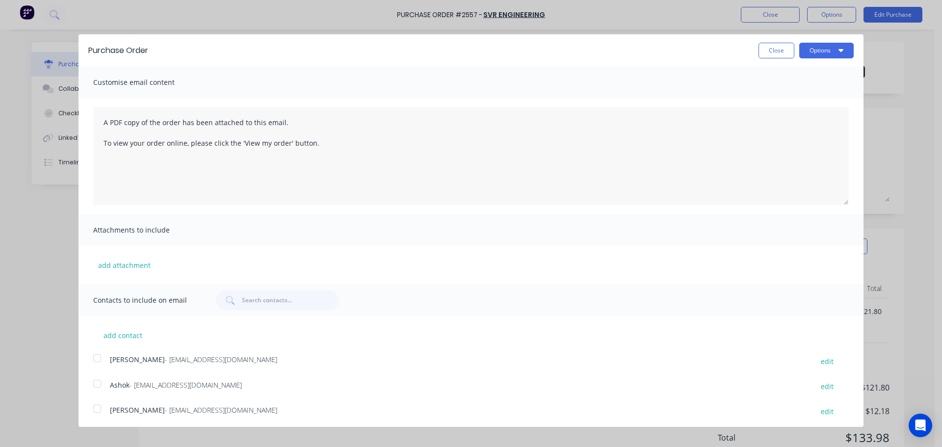
click at [96, 383] on div at bounding box center [97, 384] width 20 height 20
click at [823, 51] on button "Options" at bounding box center [826, 51] width 54 height 16
click at [802, 78] on div "Print" at bounding box center [807, 75] width 76 height 14
click at [769, 97] on div "Email" at bounding box center [807, 95] width 76 height 14
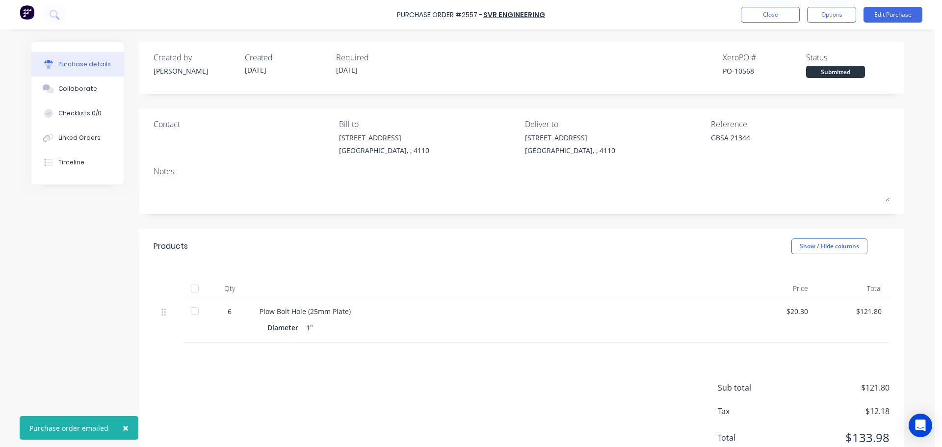
type textarea "x"
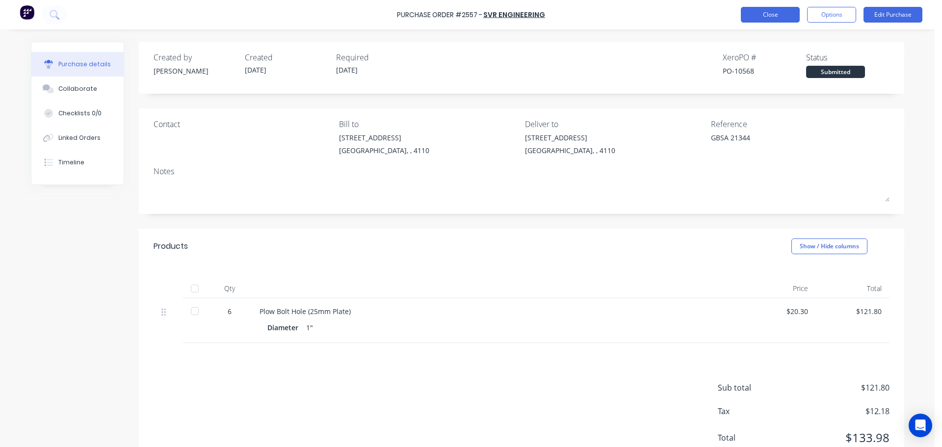
click at [759, 16] on button "Close" at bounding box center [770, 15] width 59 height 16
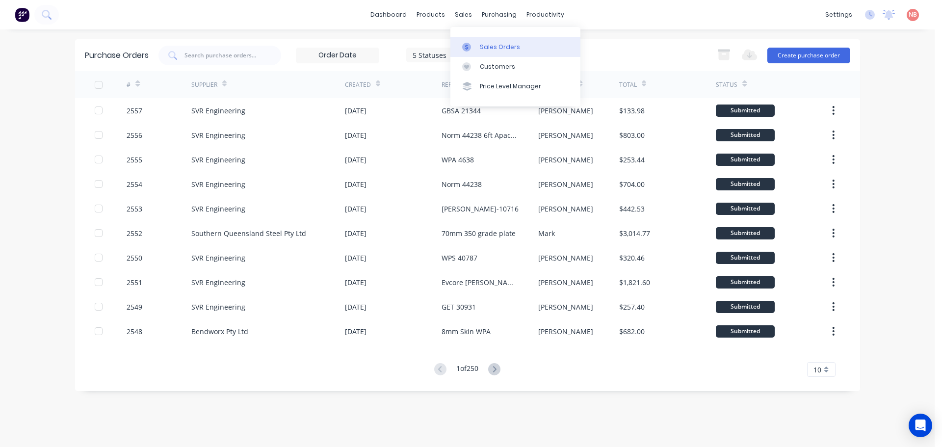
click at [463, 43] on icon at bounding box center [466, 47] width 9 height 9
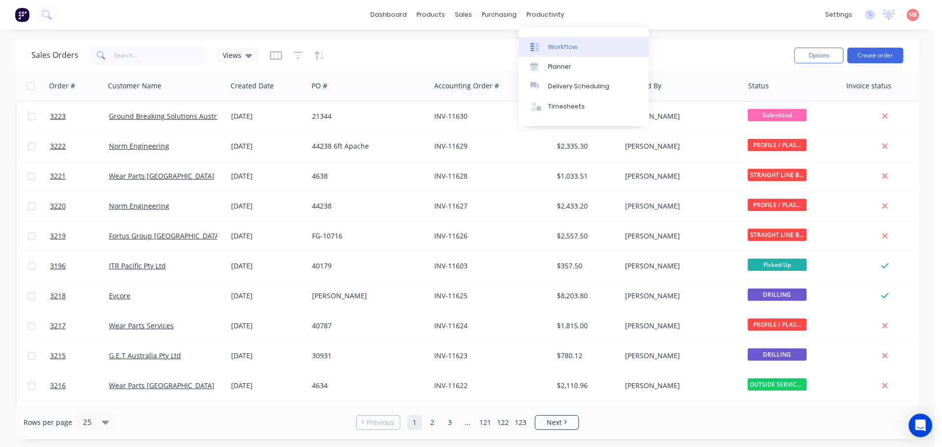
click at [549, 44] on div "Workflow" at bounding box center [562, 47] width 29 height 9
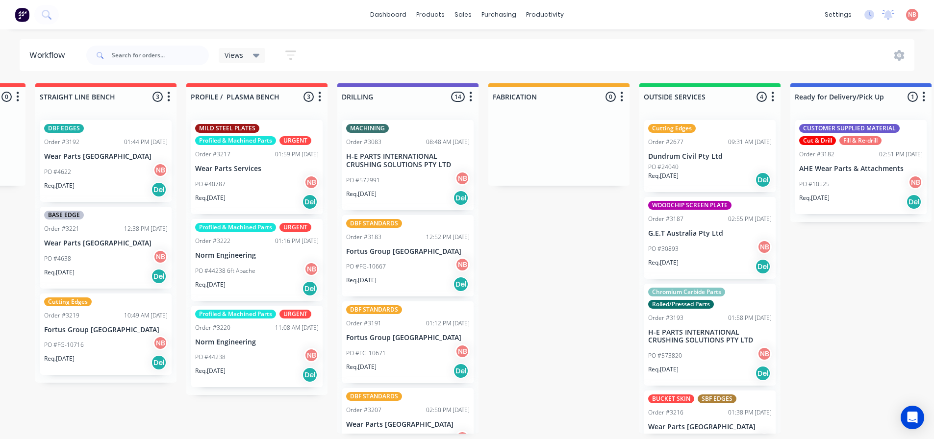
scroll to position [0, 281]
